Goal: Task Accomplishment & Management: Manage account settings

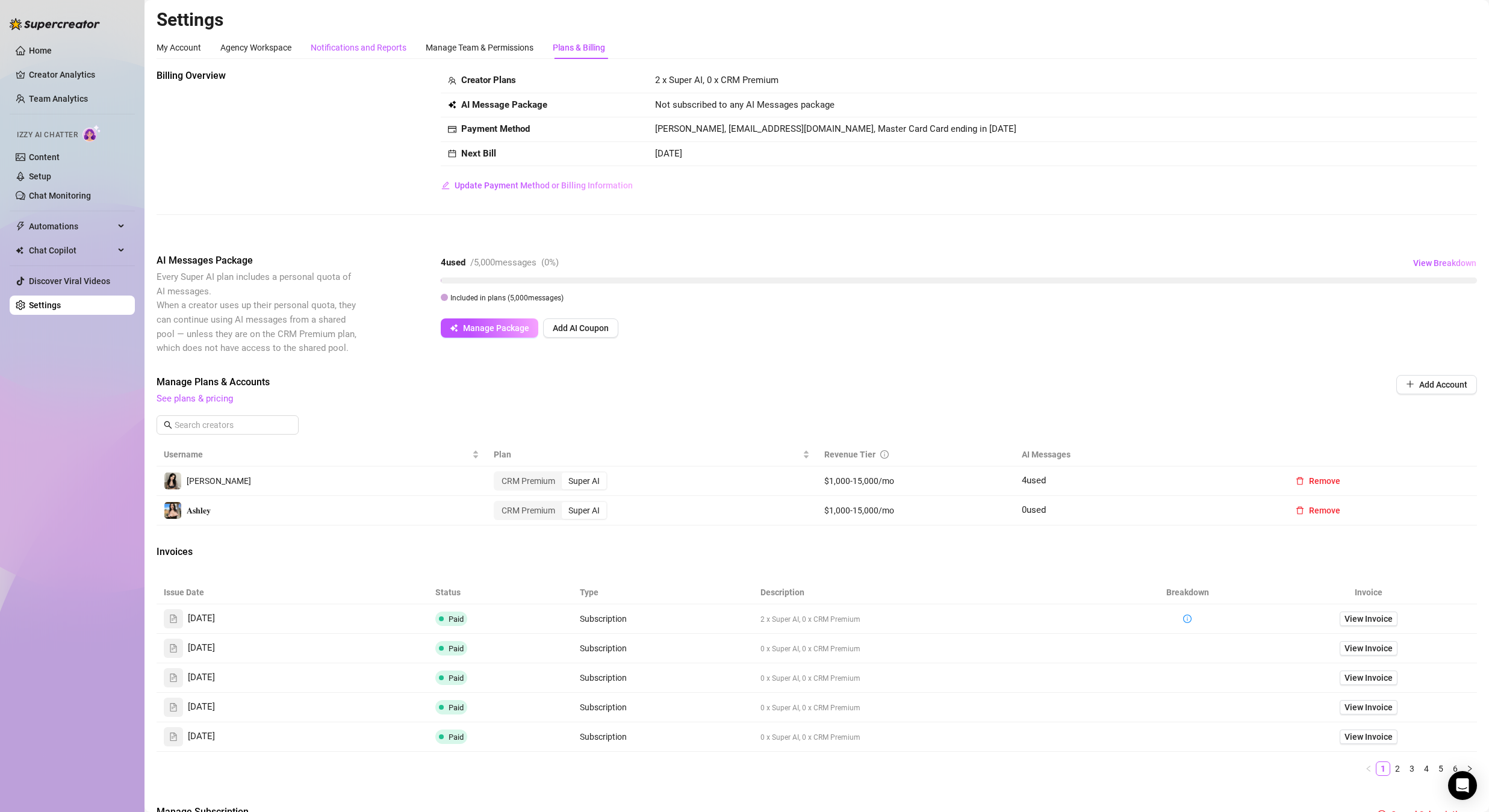
click at [371, 46] on div "Notifications and Reports" at bounding box center [358, 48] width 95 height 13
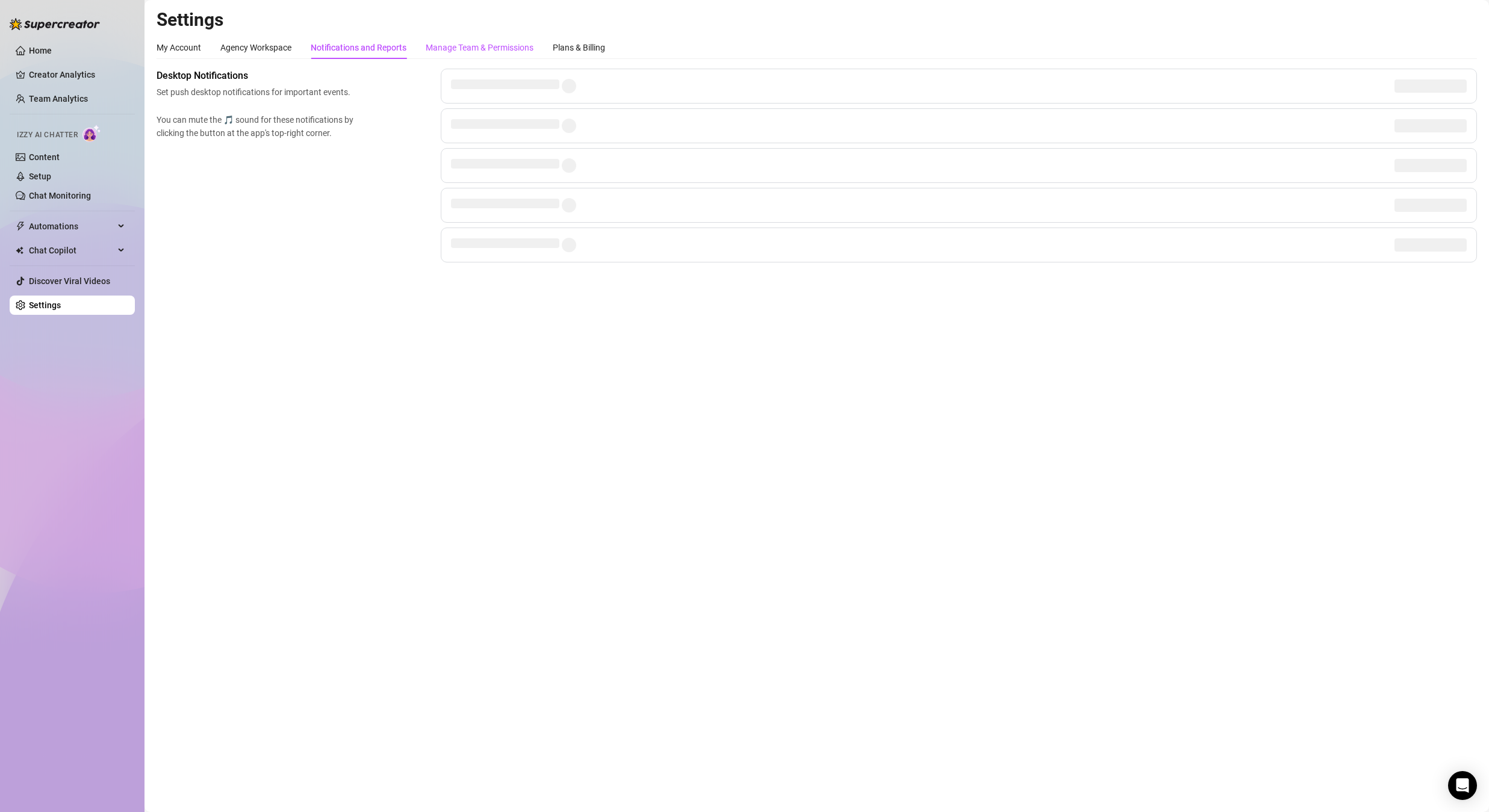
click at [501, 43] on div "Manage Team & Permissions" at bounding box center [479, 48] width 108 height 13
click at [394, 46] on div "Notifications and Reports" at bounding box center [358, 48] width 95 height 13
click at [509, 42] on div "Manage Team & Permissions" at bounding box center [479, 48] width 108 height 13
